Goal: Transaction & Acquisition: Register for event/course

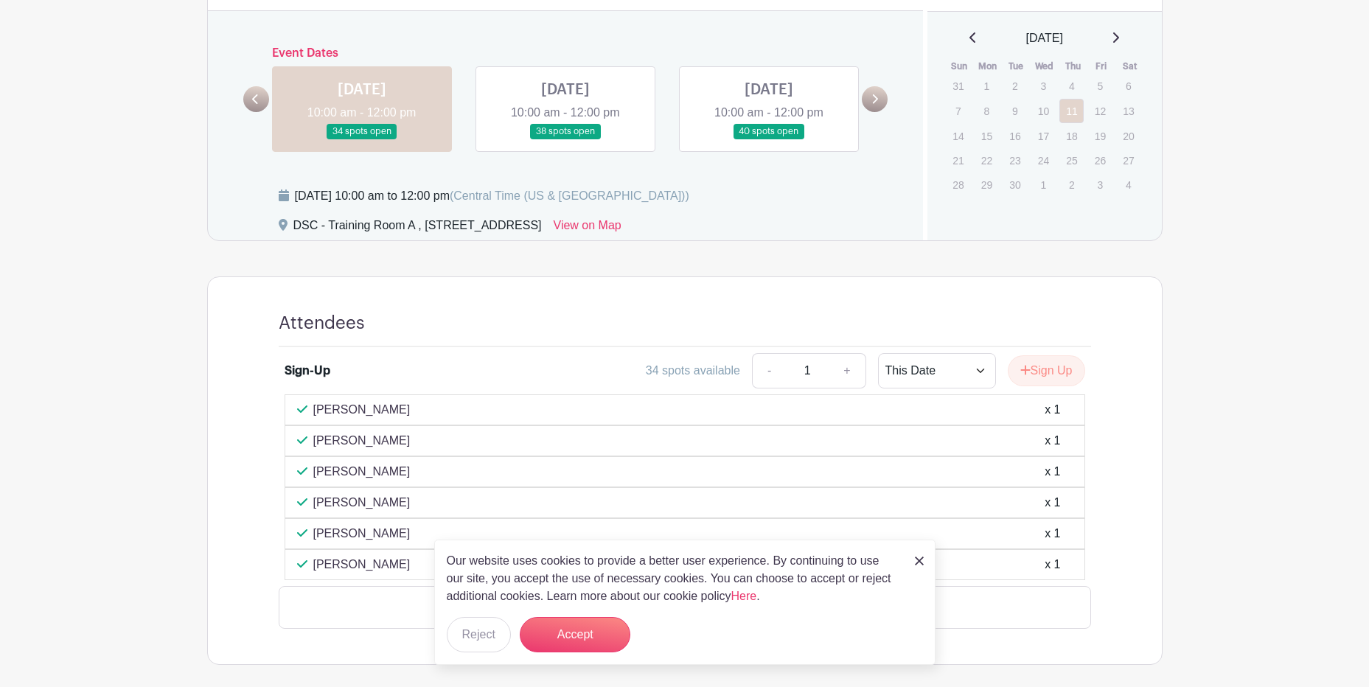
scroll to position [590, 0]
click at [921, 564] on img at bounding box center [919, 561] width 9 height 9
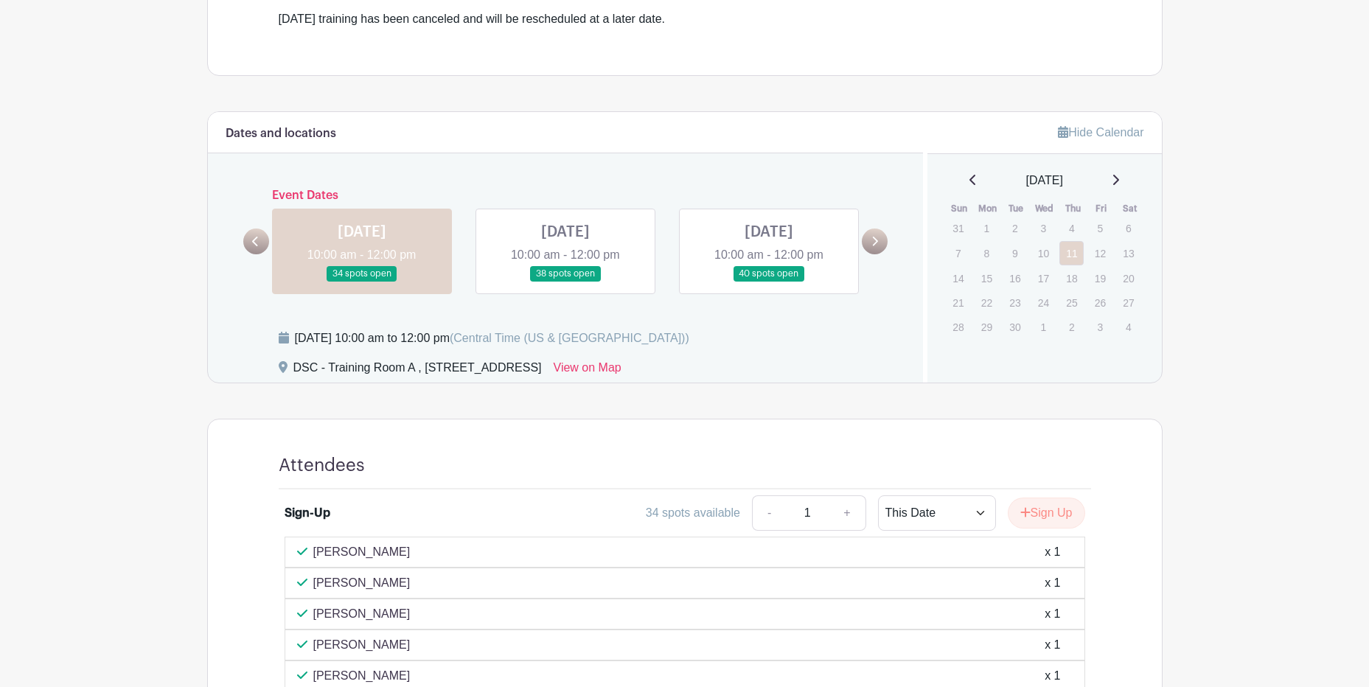
scroll to position [617, 0]
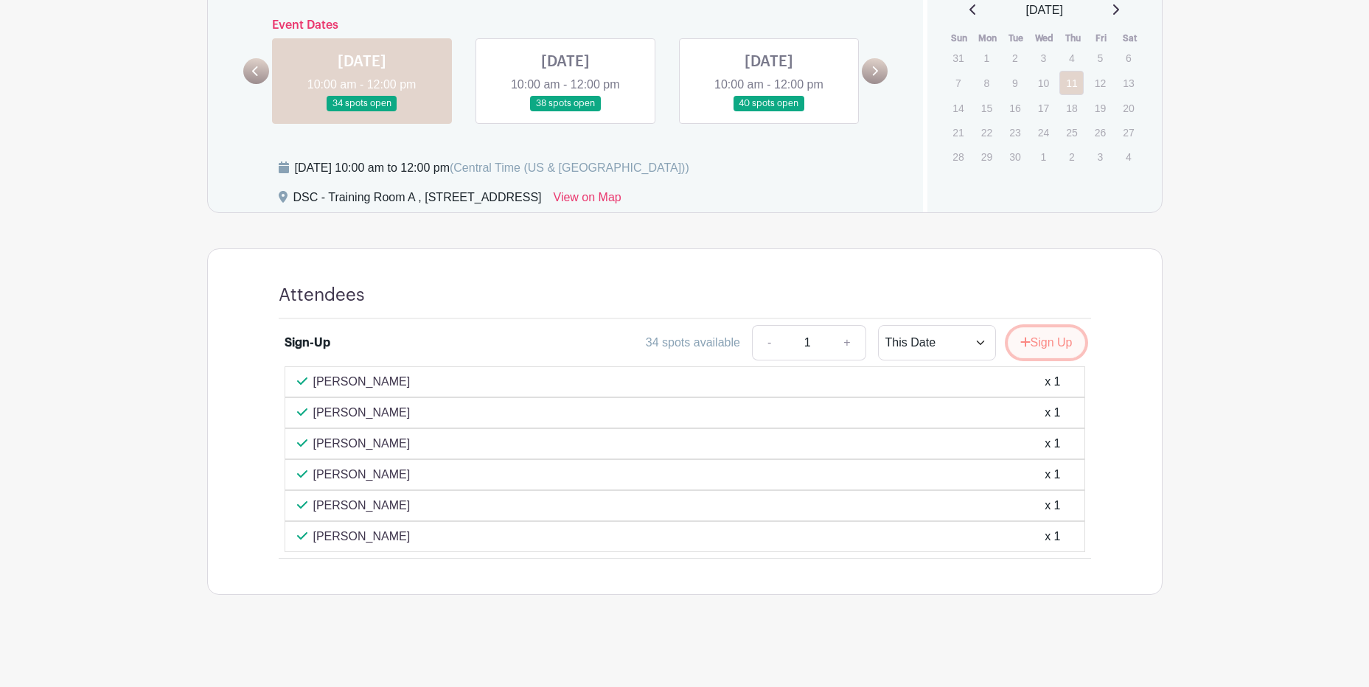
click at [1032, 354] on button "Sign Up" at bounding box center [1046, 342] width 77 height 31
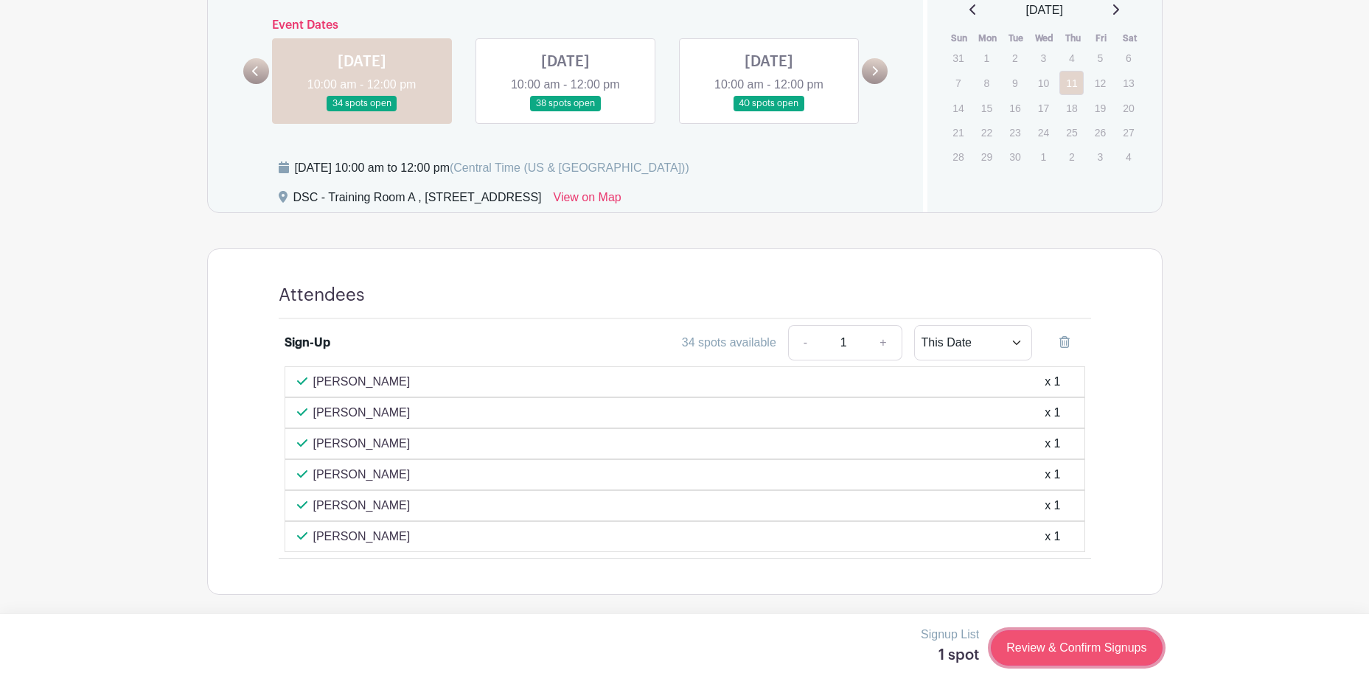
click at [1057, 660] on link "Review & Confirm Signups" at bounding box center [1076, 647] width 171 height 35
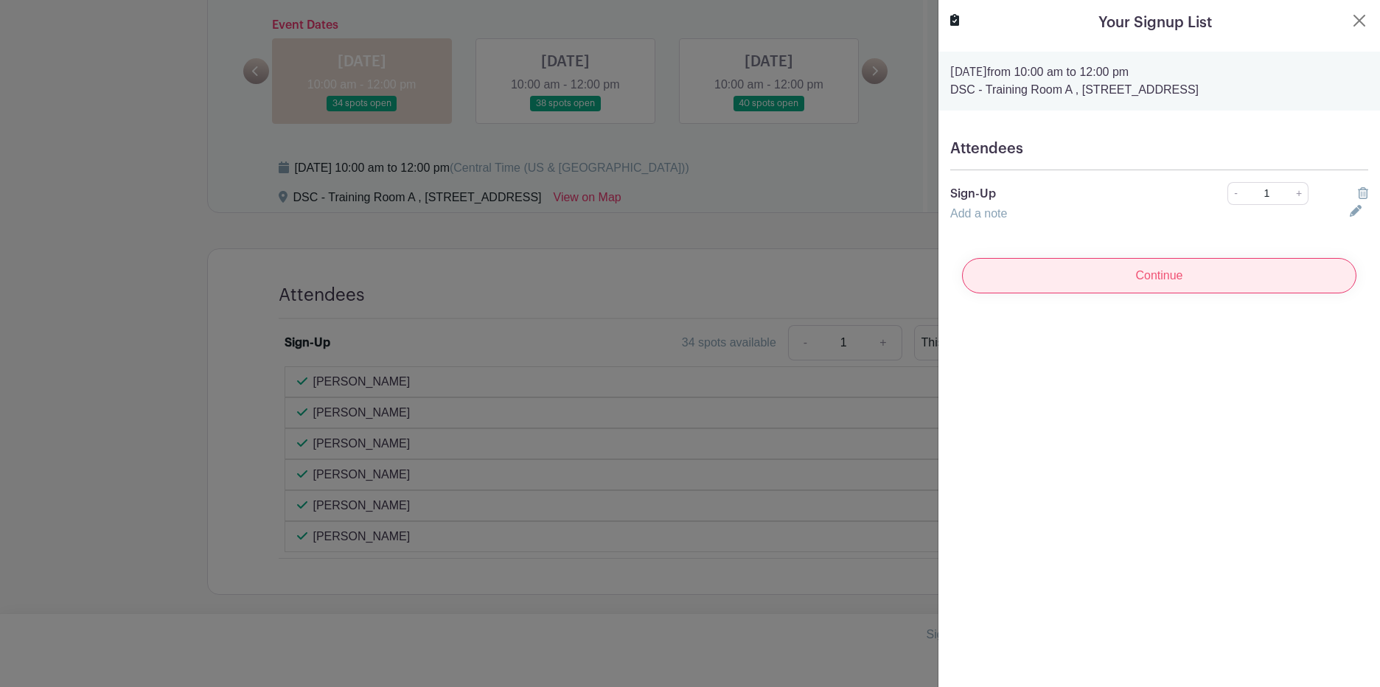
click at [1202, 275] on input "Continue" at bounding box center [1159, 275] width 394 height 35
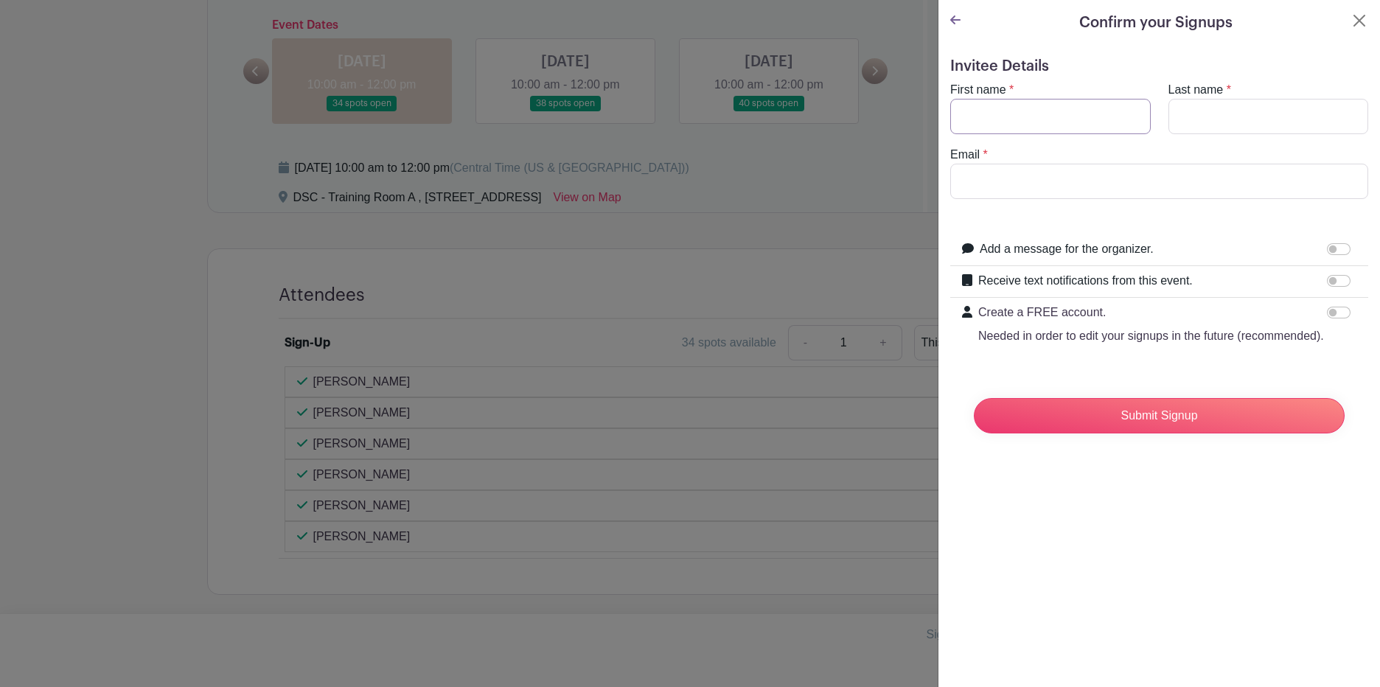
click at [1039, 115] on input "First name" at bounding box center [1050, 116] width 201 height 35
type input "d"
type input "DIANA"
type input ","
type input "MARTINEZ"
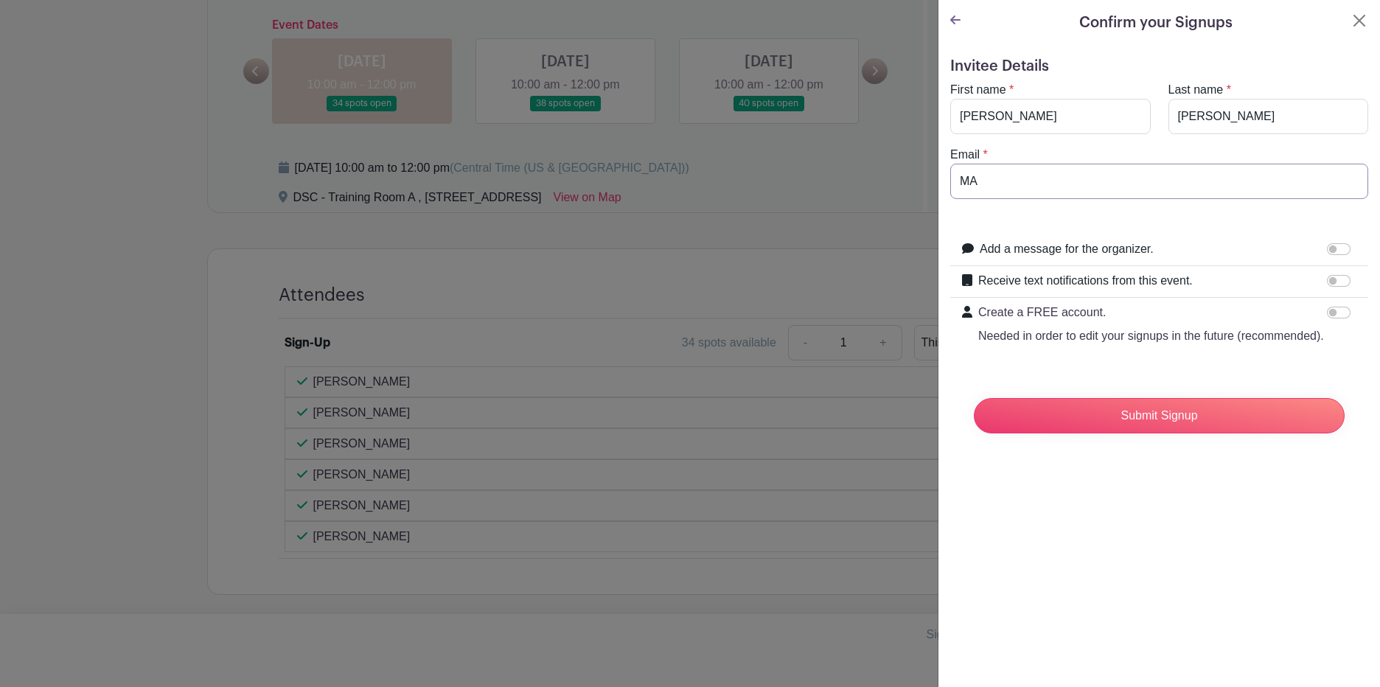
type input "martinezd@aurora.il.us"
click at [1135, 433] on input "Submit Signup" at bounding box center [1159, 415] width 371 height 35
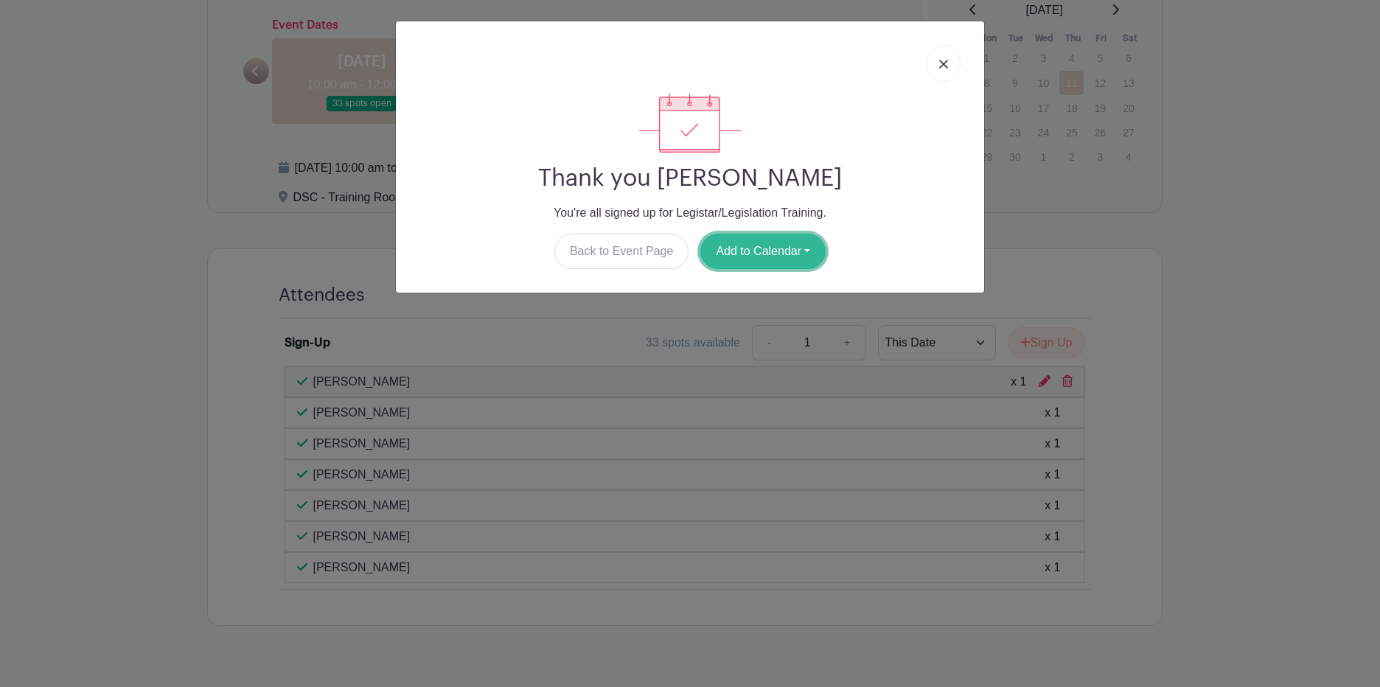
click at [778, 247] on button "Add to Calendar" at bounding box center [762, 251] width 125 height 35
click at [742, 315] on link "Outlook" at bounding box center [759, 313] width 116 height 24
click at [953, 60] on link at bounding box center [944, 63] width 34 height 37
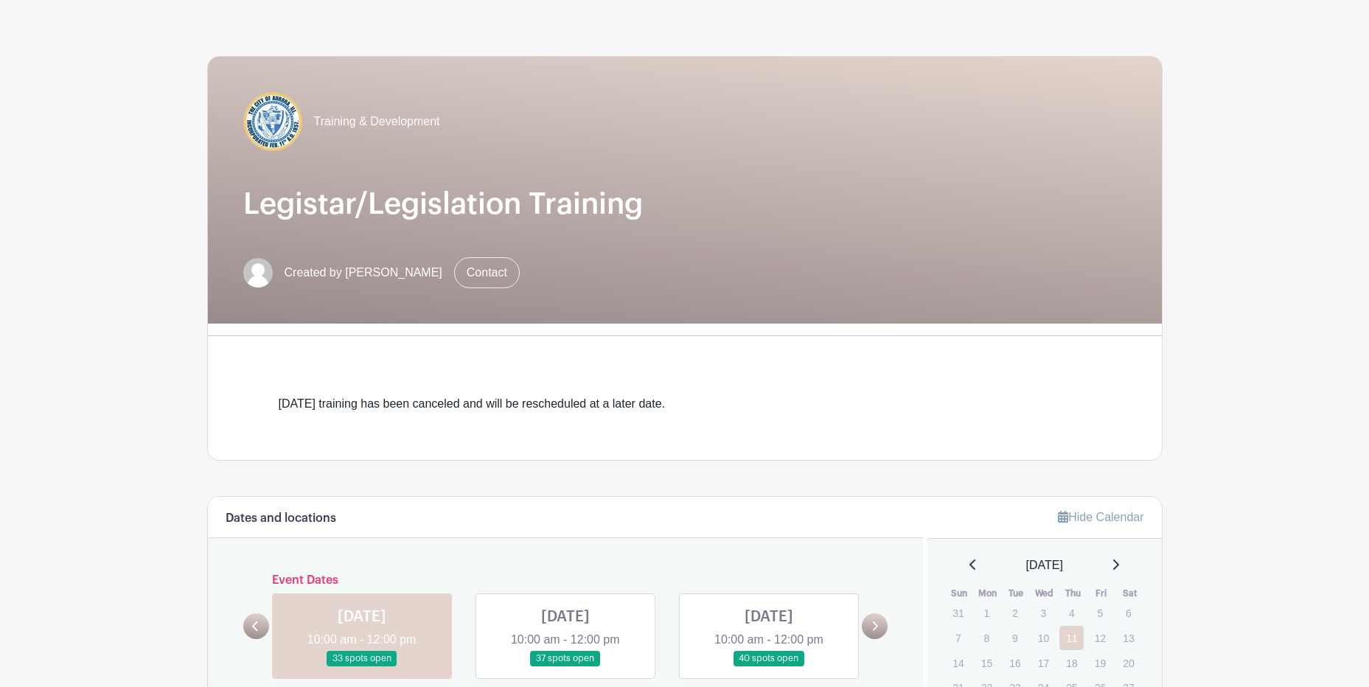
scroll to position [0, 0]
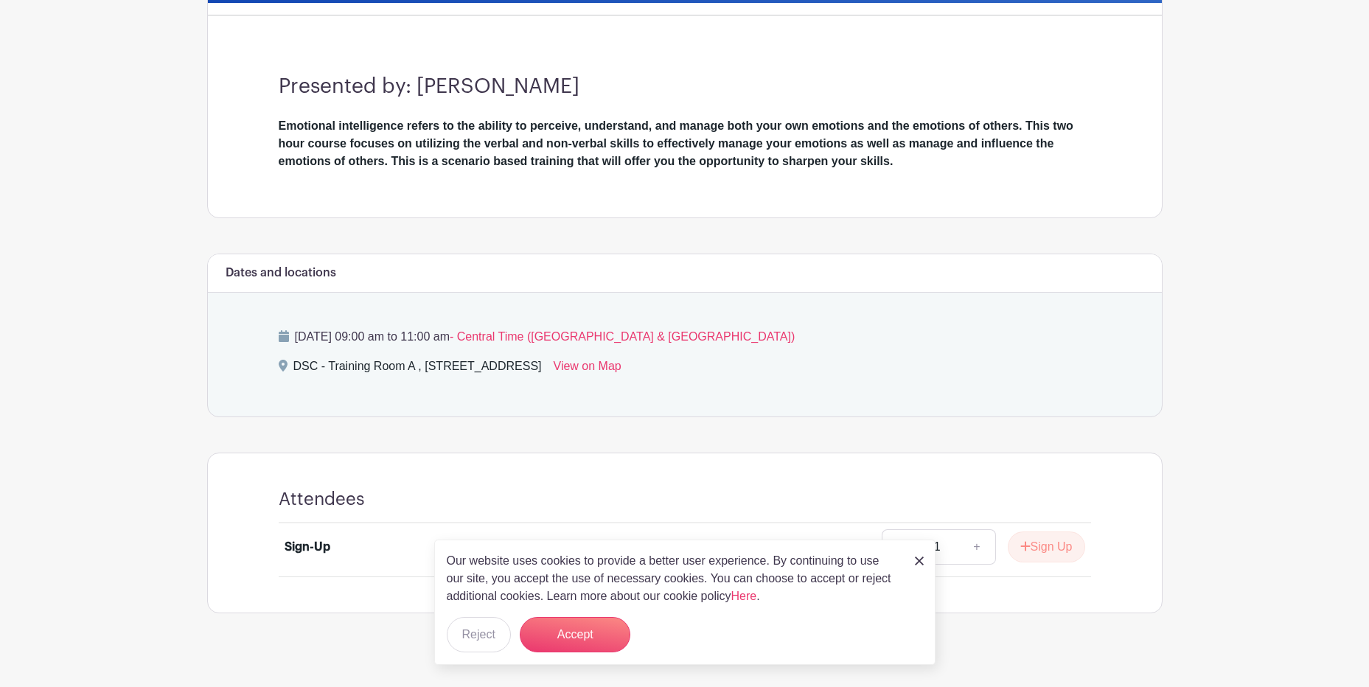
scroll to position [401, 0]
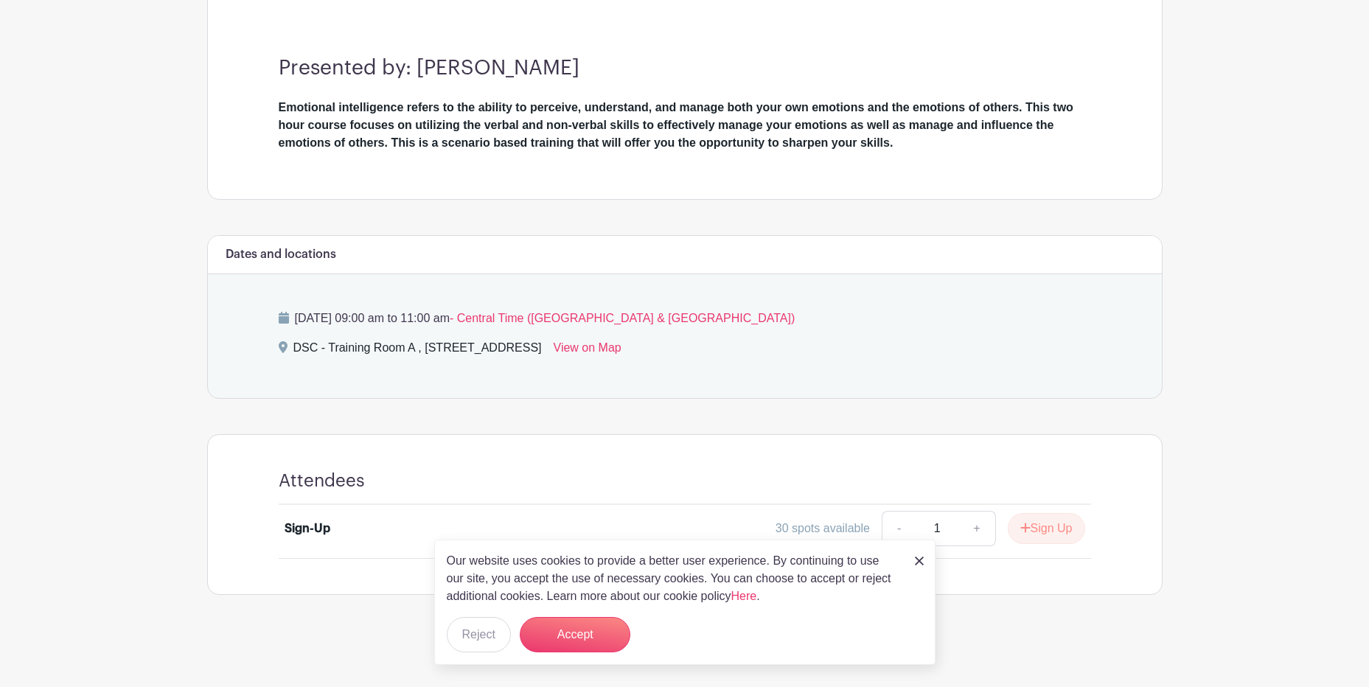
click at [915, 557] on img at bounding box center [919, 561] width 9 height 9
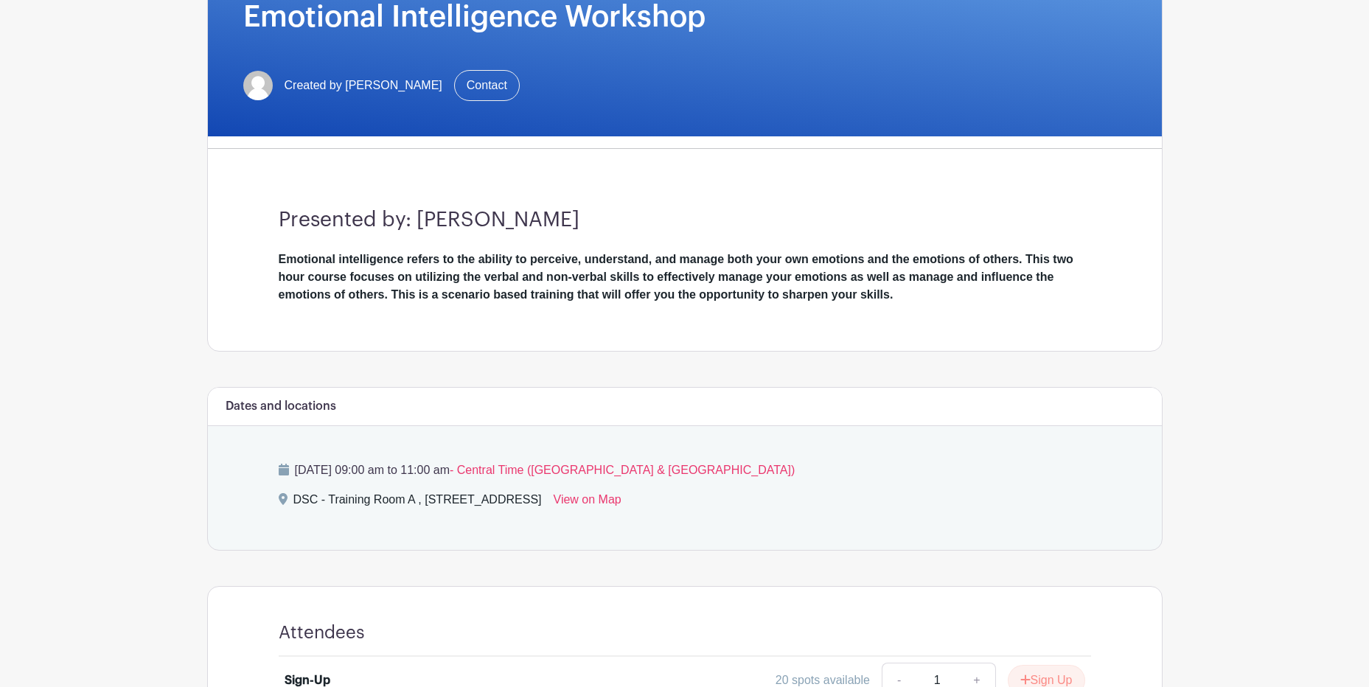
scroll to position [15, 0]
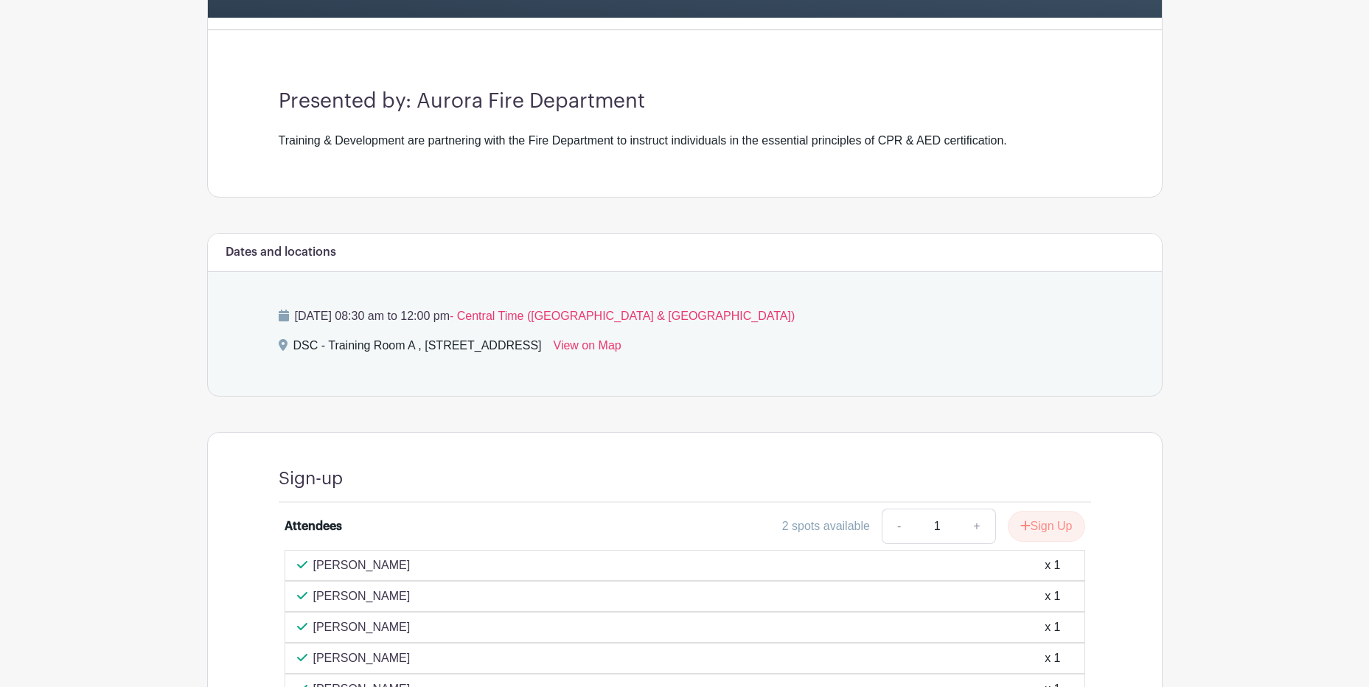
scroll to position [363, 0]
